Goal: Task Accomplishment & Management: Use online tool/utility

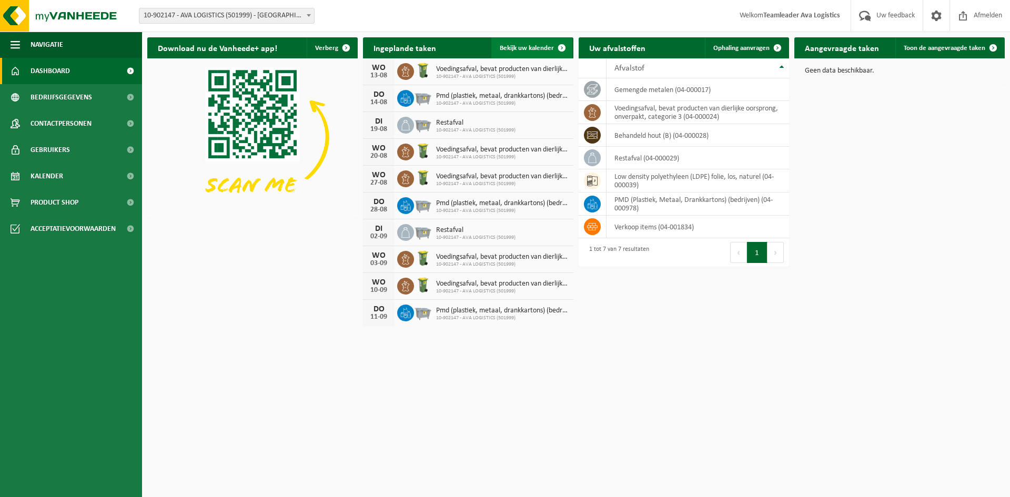
click at [543, 46] on span "Bekijk uw kalender" at bounding box center [527, 48] width 54 height 7
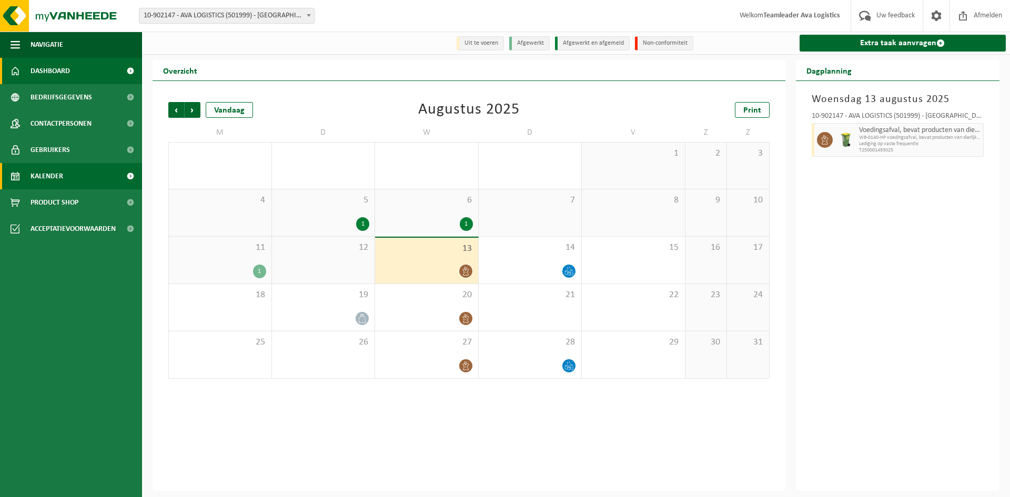
click at [53, 65] on span "Dashboard" at bounding box center [50, 71] width 39 height 26
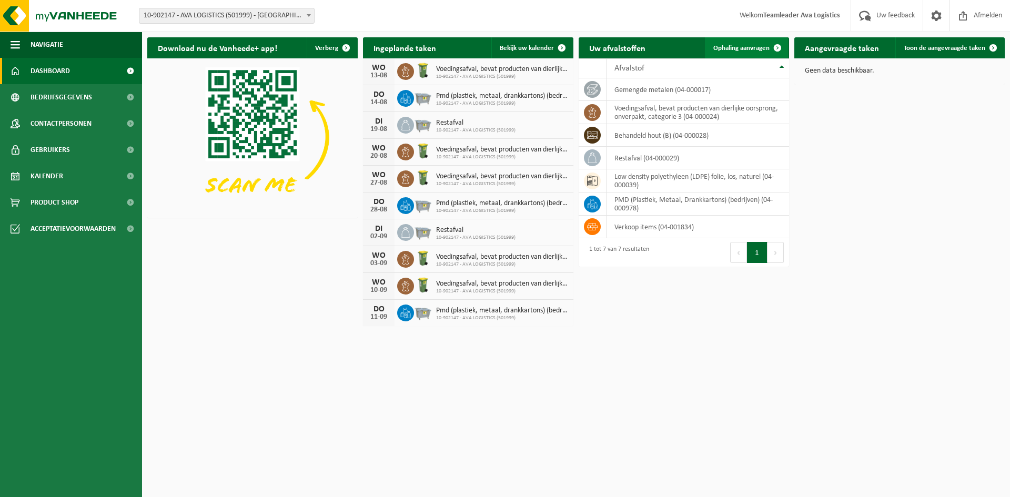
click at [726, 48] on span "Ophaling aanvragen" at bounding box center [742, 48] width 56 height 7
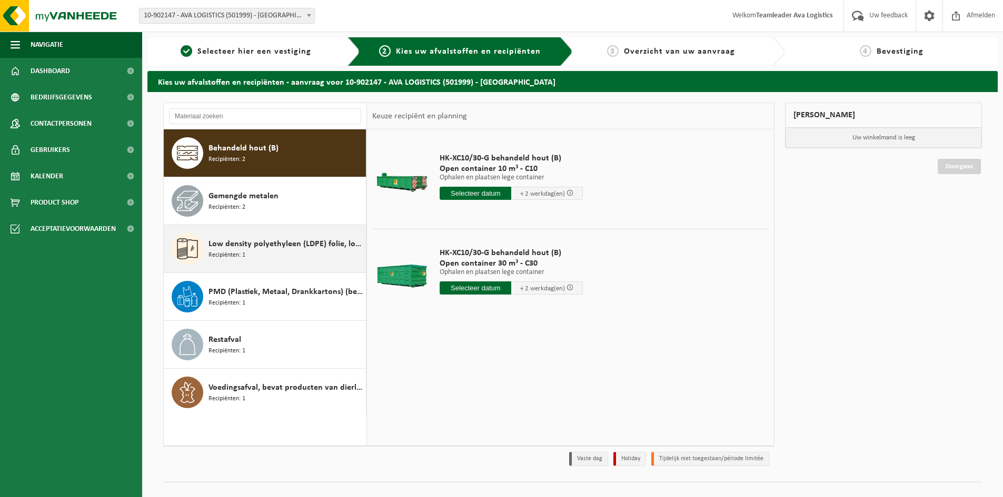
click at [242, 257] on span "Recipiënten: 1" at bounding box center [226, 256] width 37 height 10
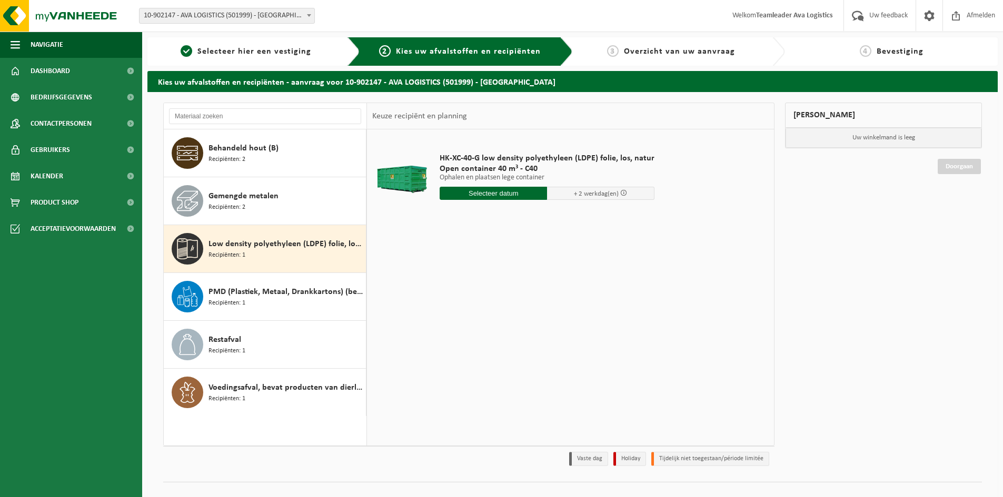
click at [465, 191] on input "text" at bounding box center [492, 193] width 107 height 13
click at [455, 303] on div "18" at bounding box center [449, 303] width 18 height 17
type input "Van 2025-08-18"
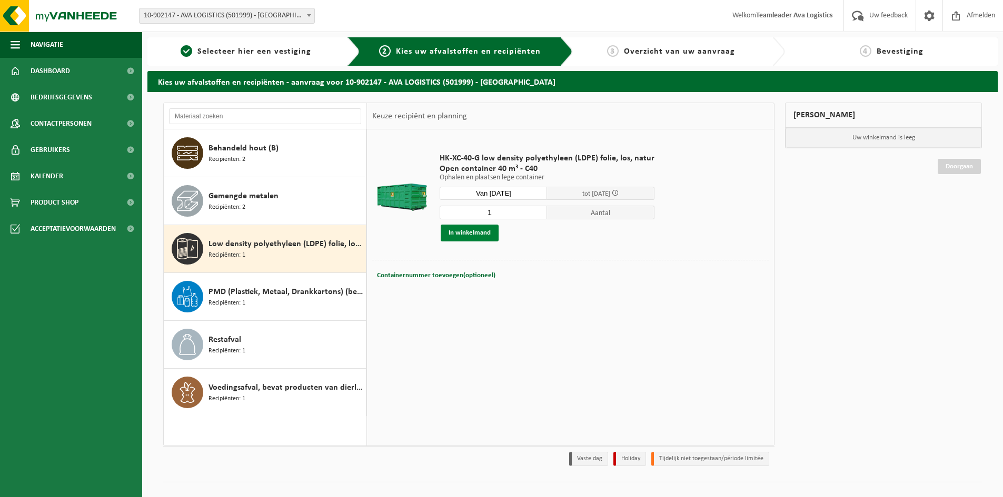
click at [468, 228] on button "In winkelmand" at bounding box center [469, 233] width 58 height 17
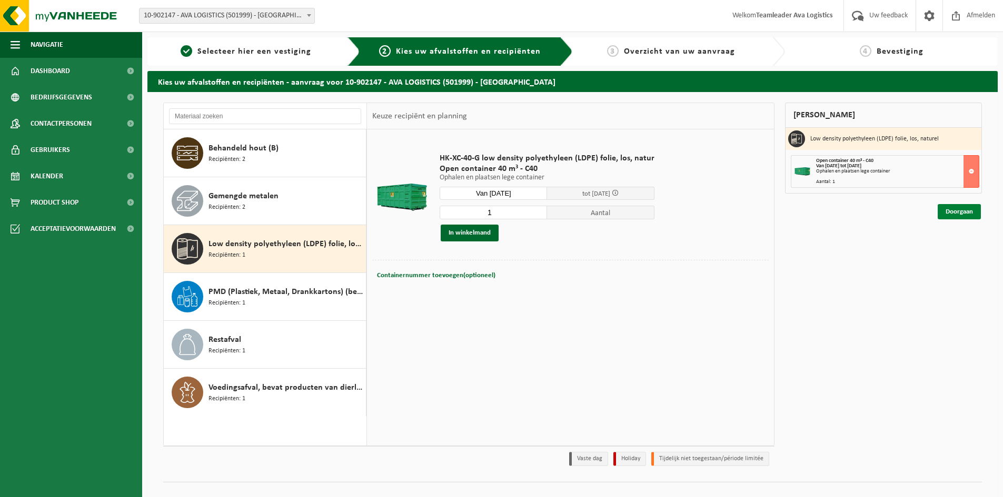
click at [960, 214] on link "Doorgaan" at bounding box center [958, 211] width 43 height 15
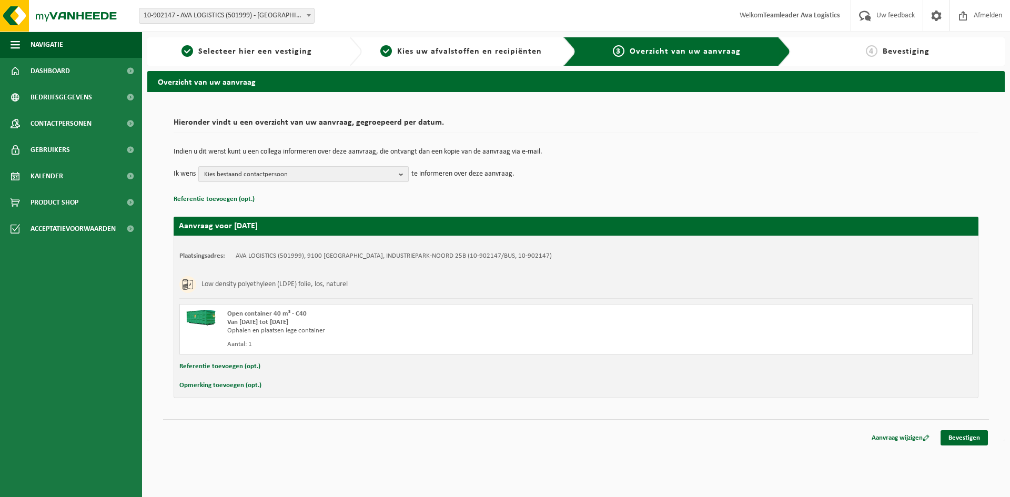
click at [281, 175] on span "Kies bestaand contactpersoon" at bounding box center [299, 175] width 191 height 16
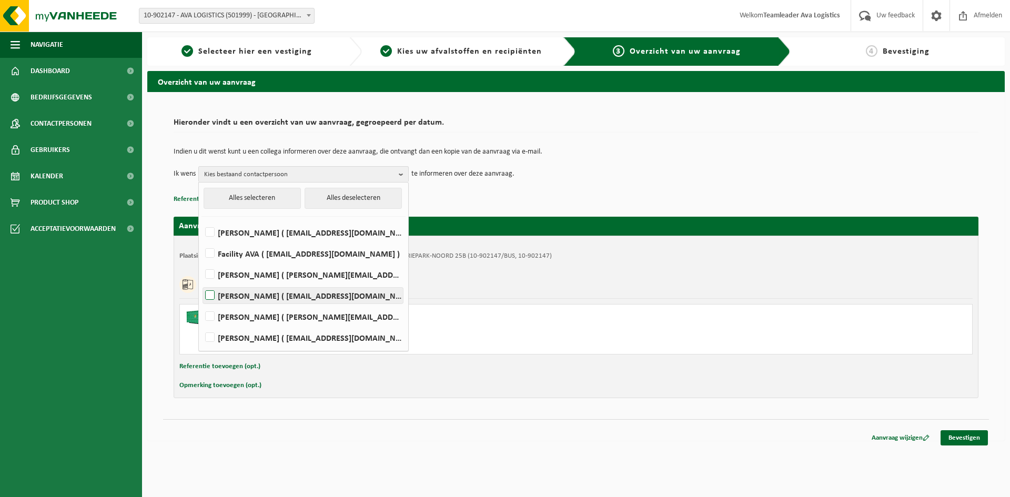
click at [213, 296] on label "Hille Halans ( hillehalans@ava.be )" at bounding box center [303, 296] width 200 height 16
click at [202, 283] on input "Hille Halans ( hillehalans@ava.be )" at bounding box center [201, 282] width 1 height 1
checkbox input "true"
click at [659, 440] on div "Hieronder vindt u een overzicht van uw aanvraag, gegroepeerd per datum. Indien …" at bounding box center [576, 266] width 858 height 349
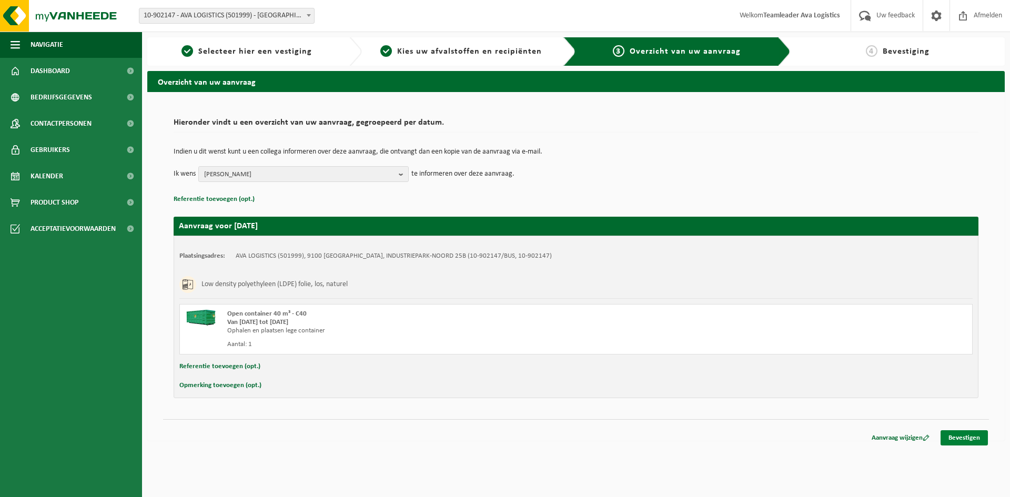
click at [958, 436] on link "Bevestigen" at bounding box center [964, 437] width 47 height 15
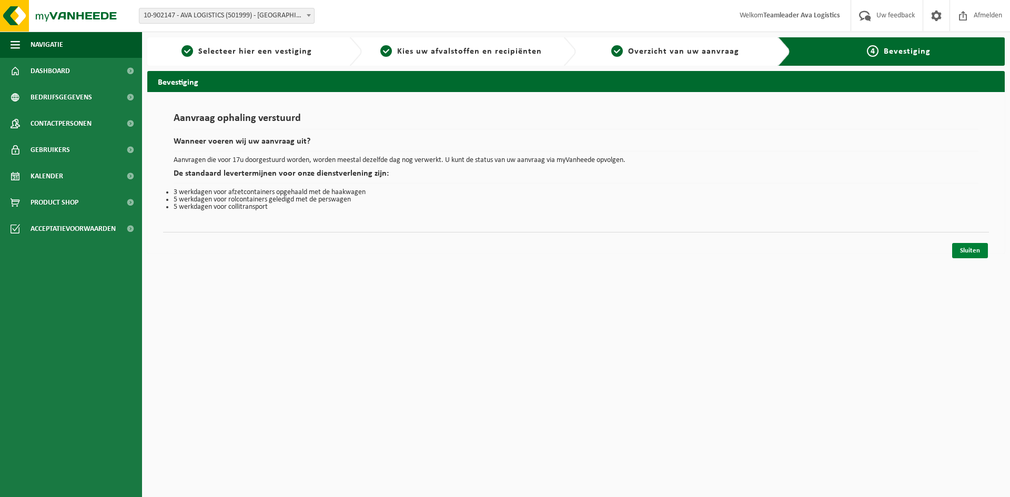
click at [973, 255] on link "Sluiten" at bounding box center [971, 250] width 36 height 15
